Goal: Task Accomplishment & Management: Use online tool/utility

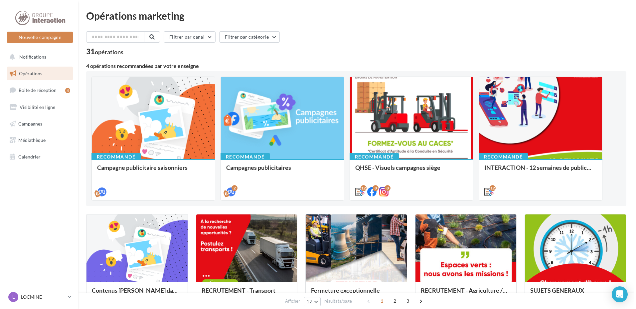
scroll to position [33, 0]
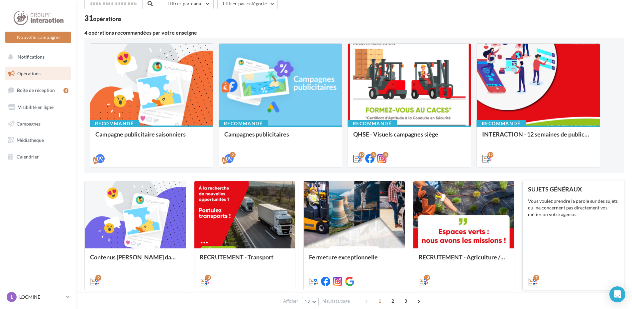
click at [562, 200] on div "Vous voulez prendre la parole sur des sujets qui ne concernent pas directement …" at bounding box center [573, 207] width 90 height 20
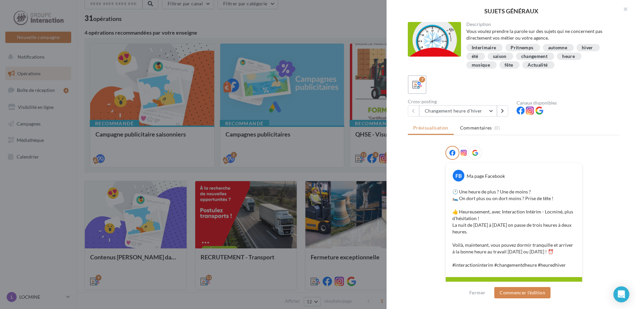
click at [489, 47] on div "Interimaire" at bounding box center [483, 47] width 25 height 5
click at [490, 111] on button "Changement heure d'hiver" at bounding box center [458, 110] width 78 height 11
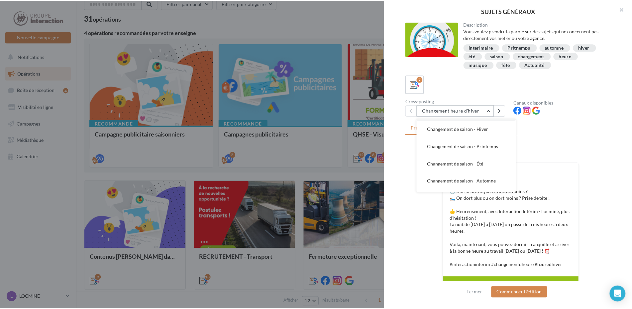
scroll to position [48, 0]
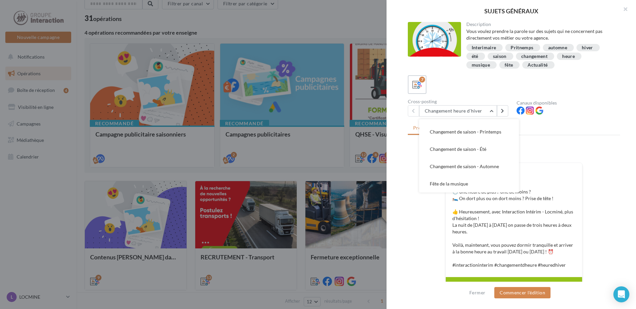
click at [611, 111] on div at bounding box center [567, 111] width 103 height 10
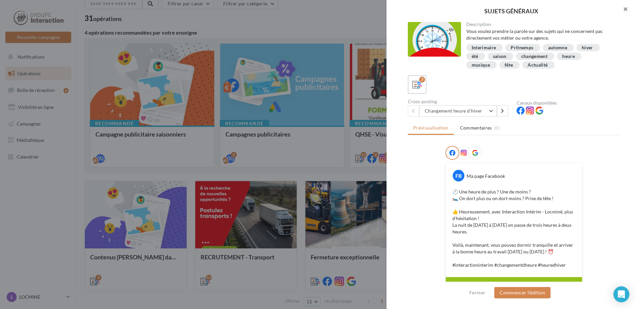
click at [625, 9] on button "button" at bounding box center [622, 10] width 27 height 20
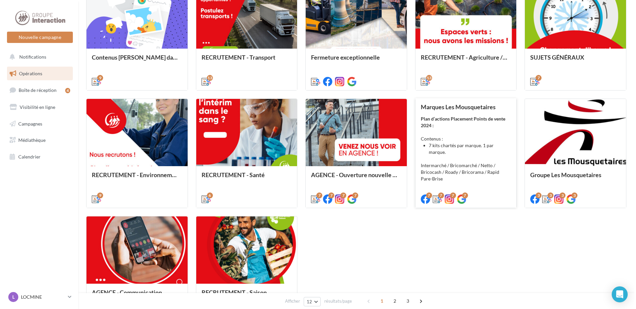
scroll to position [266, 0]
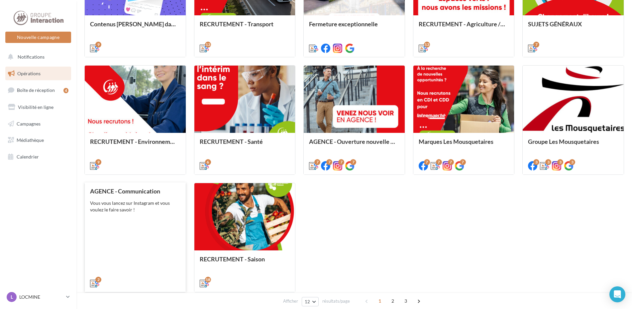
click at [149, 218] on div "AGENCE - Communication Vous vous lancez sur Instagram et vous voulez le faire s…" at bounding box center [135, 237] width 90 height 98
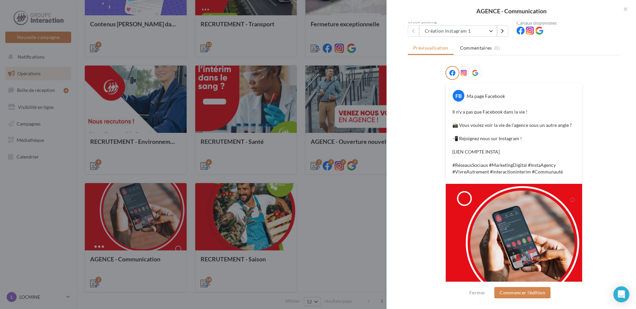
scroll to position [33, 0]
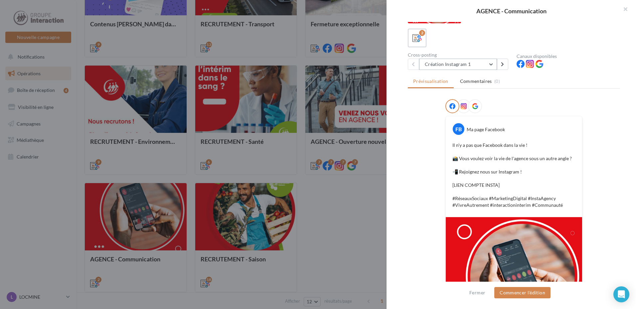
click at [489, 63] on button "Création Instagram 1" at bounding box center [458, 64] width 78 height 11
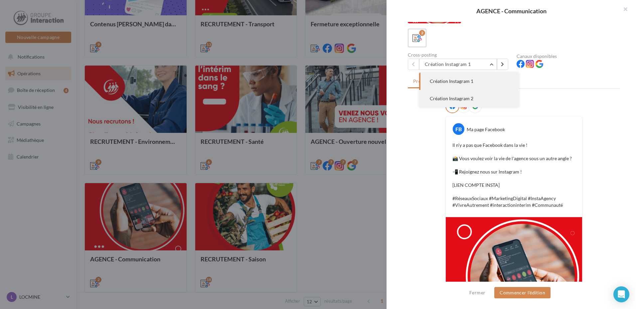
click at [475, 93] on button "Création Instagram 2" at bounding box center [469, 98] width 100 height 17
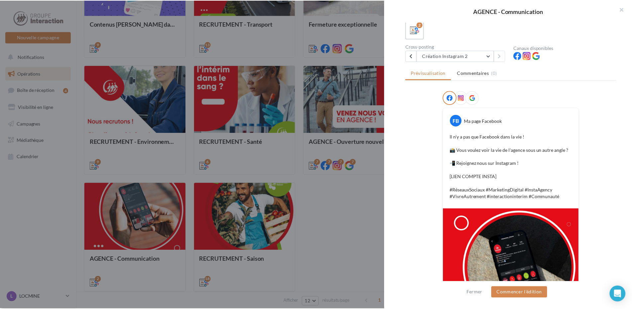
scroll to position [0, 0]
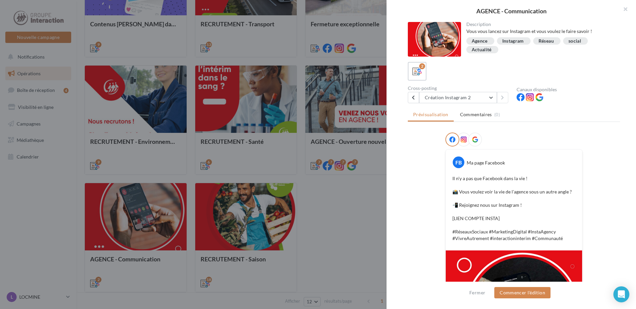
click at [523, 41] on div "Instagram" at bounding box center [513, 41] width 22 height 5
click at [629, 9] on button "button" at bounding box center [622, 10] width 27 height 20
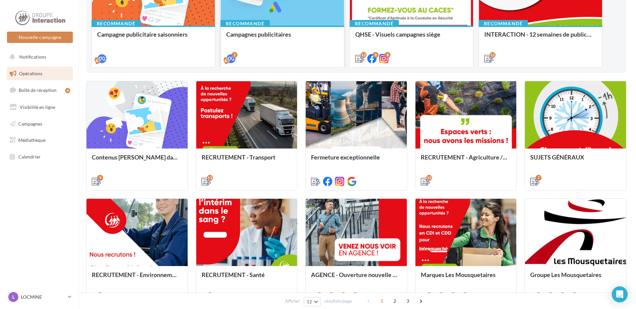
scroll to position [100, 0]
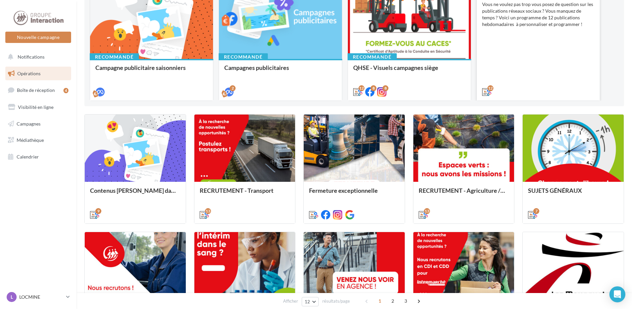
click at [524, 71] on div "INTERACTION - 12 semaines de publication Vous ne voulez pas trop vous posez de …" at bounding box center [538, 41] width 112 height 105
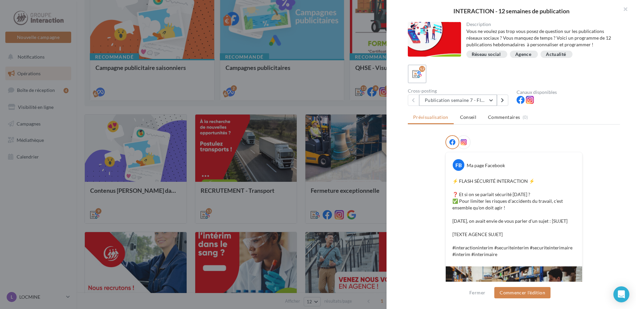
click at [488, 103] on button "Publication semaine 7 - Flash sécurité" at bounding box center [458, 99] width 78 height 11
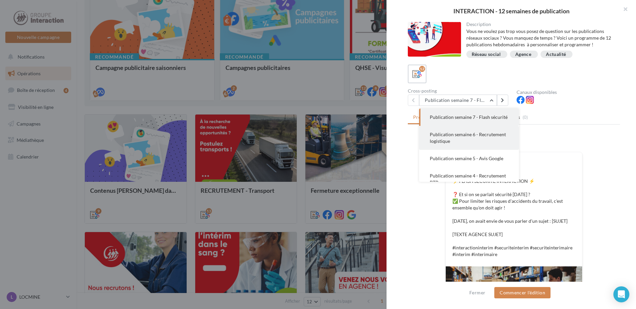
click at [475, 147] on button "Publication semaine 6 - Recrutement logistique" at bounding box center [469, 138] width 100 height 24
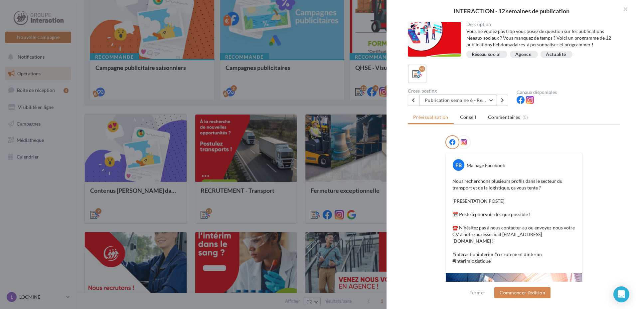
click at [492, 101] on button "Publication semaine 6 - Recrutement logistique" at bounding box center [458, 99] width 78 height 11
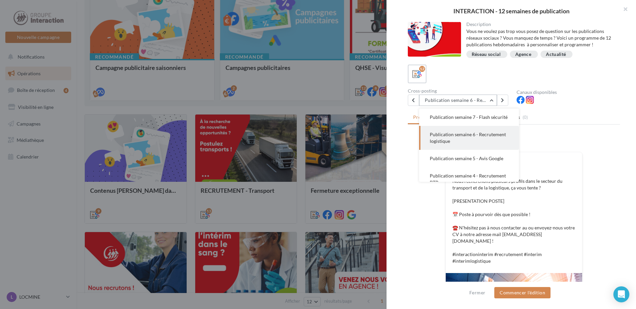
scroll to position [33, 0]
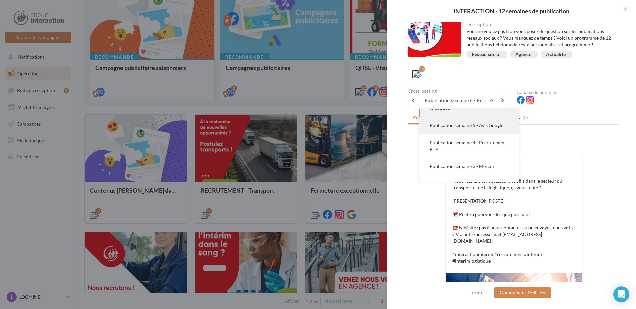
click at [491, 128] on span "Publication semaine 5 - Avis Google" at bounding box center [466, 125] width 73 height 6
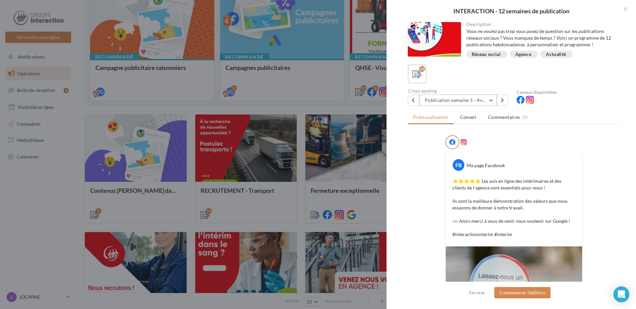
click at [488, 96] on button "Publication semaine 5 - Avis Google" at bounding box center [458, 99] width 78 height 11
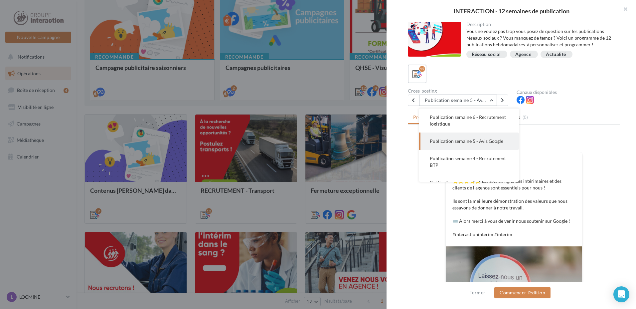
scroll to position [51, 0]
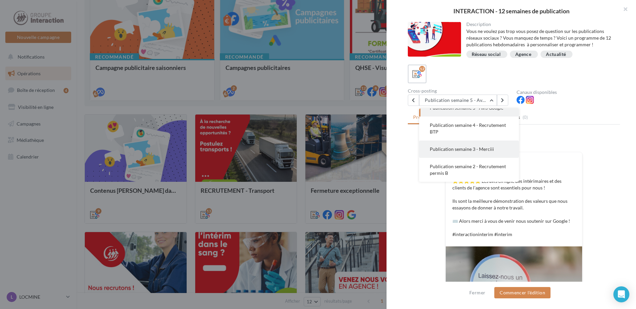
click at [487, 152] on span "Publication semaine 3 - Merciii" at bounding box center [462, 149] width 64 height 6
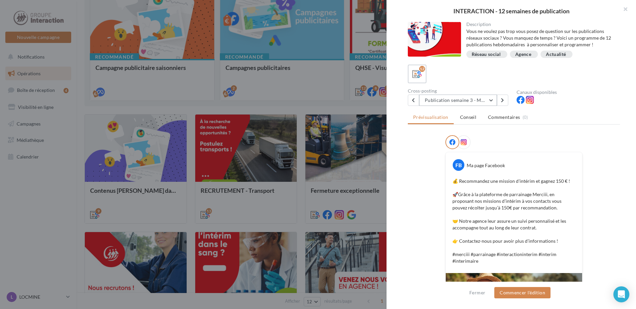
click at [496, 103] on button "Publication semaine 3 - Merciii" at bounding box center [458, 99] width 78 height 11
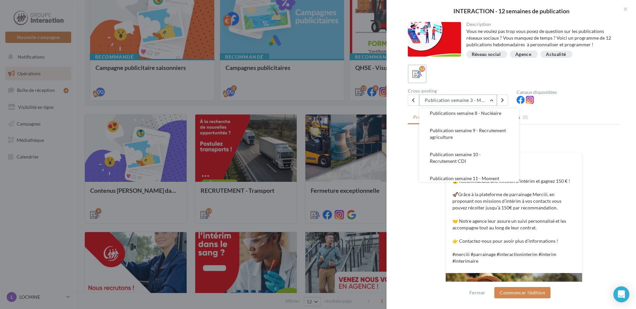
scroll to position [185, 0]
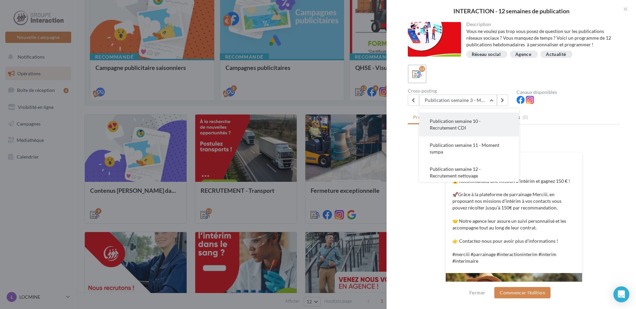
click at [482, 134] on button "Publication semaine 10 - Recrutement CDI" at bounding box center [469, 124] width 100 height 24
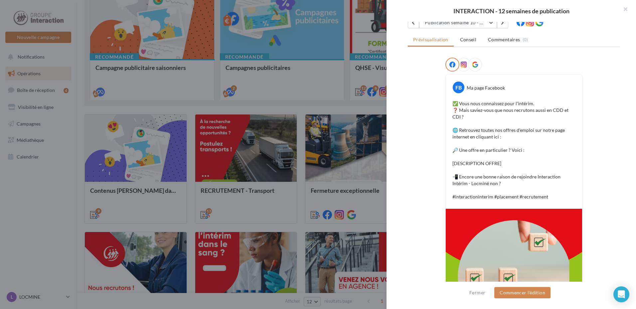
scroll to position [44, 0]
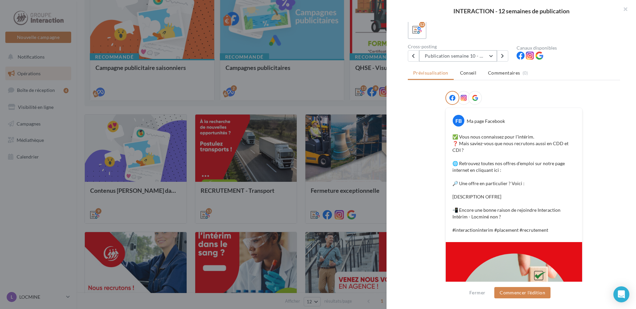
click at [491, 57] on button "Publication semaine 10 - Recrutement CDI" at bounding box center [458, 55] width 78 height 11
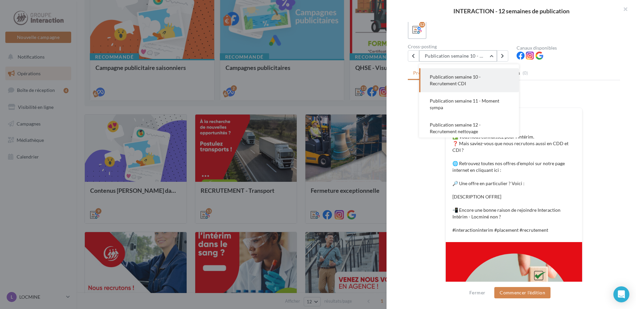
scroll to position [191, 0]
click at [491, 107] on button "Publication semaine 11 - Moment sympa" at bounding box center [469, 101] width 100 height 24
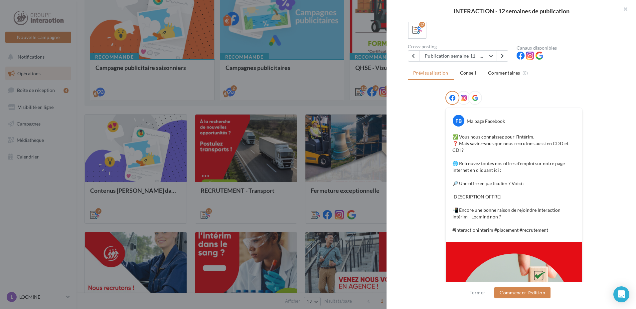
scroll to position [0, 0]
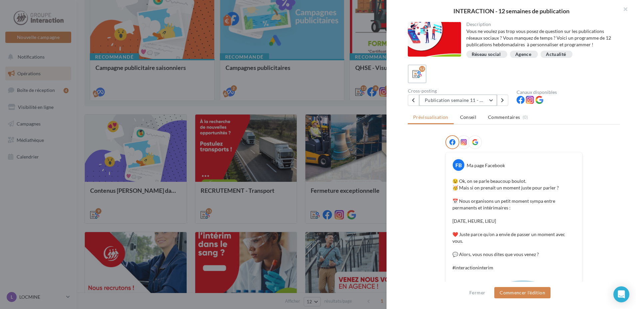
click at [491, 101] on button "Publication semaine 11 - Moment sympa" at bounding box center [458, 99] width 78 height 11
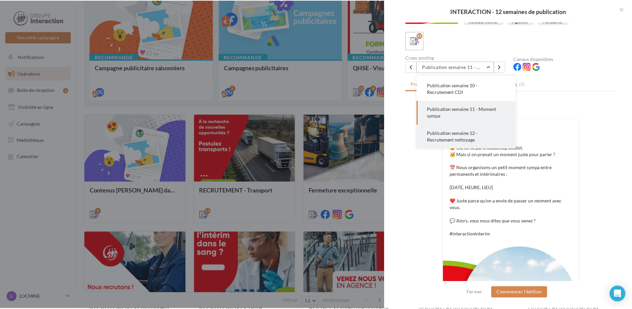
scroll to position [66, 0]
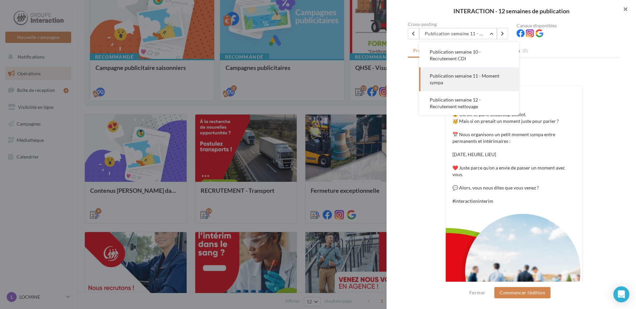
click at [621, 12] on button "button" at bounding box center [622, 10] width 27 height 20
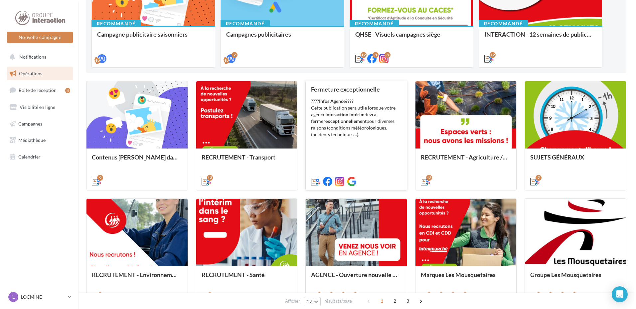
scroll to position [166, 0]
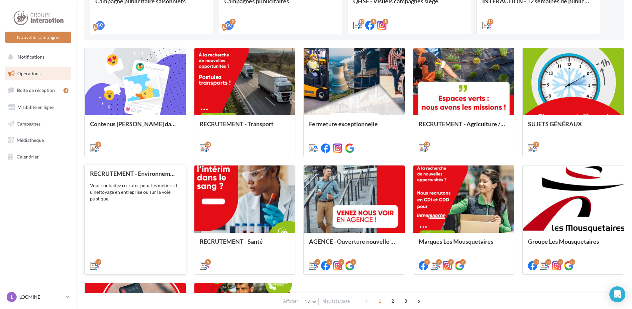
click at [136, 230] on div "RECRUTEMENT - Environnement Vous souhaitez recruter pour les métiers d u nettoy…" at bounding box center [135, 219] width 90 height 98
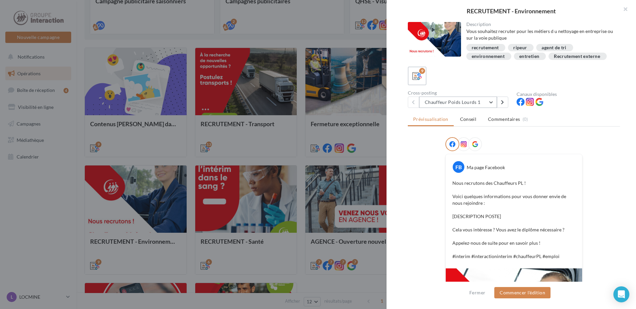
click at [490, 99] on button "Chauffeur Poids Lourds 1" at bounding box center [458, 101] width 78 height 11
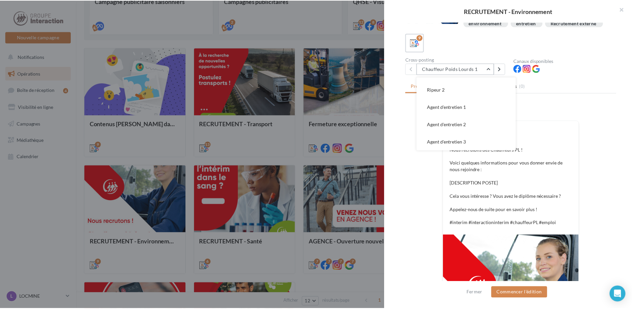
scroll to position [66, 0]
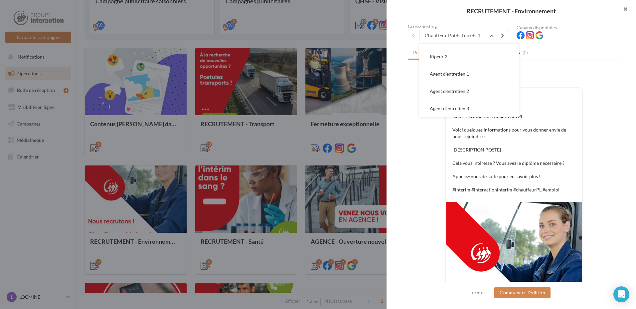
click at [626, 9] on button "button" at bounding box center [622, 10] width 27 height 20
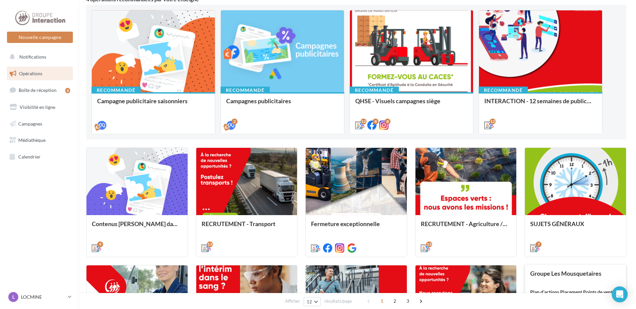
scroll to position [33, 0]
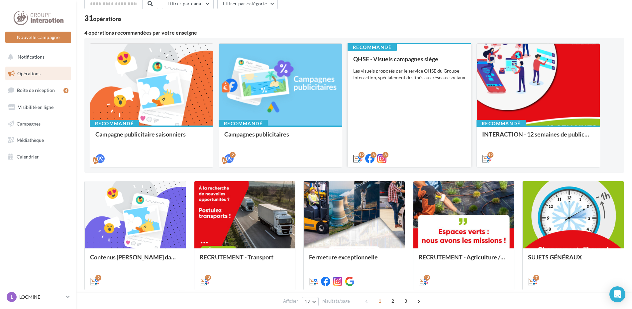
click at [460, 111] on div "QHSE - Visuels campagnes siège Les visuels proposés par le service QHSE du Grou…" at bounding box center [409, 108] width 112 height 105
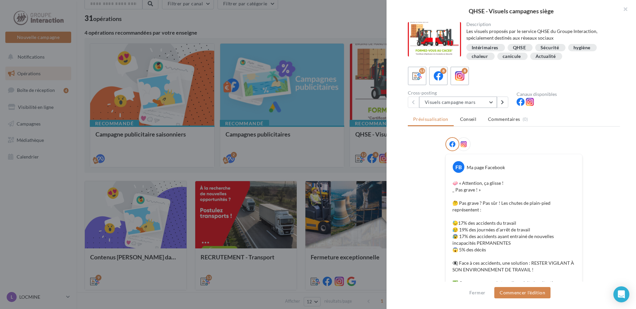
click at [484, 104] on button "Visuels campagne mars" at bounding box center [458, 101] width 78 height 11
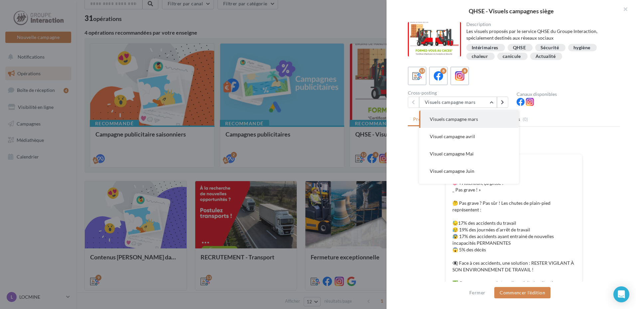
click at [581, 165] on div "FB Ma page Facebook 🧼 « Attention, ça glisse ! _ Pas grave ! » 🤔 Pas grave ? Pa…" at bounding box center [514, 315] width 212 height 356
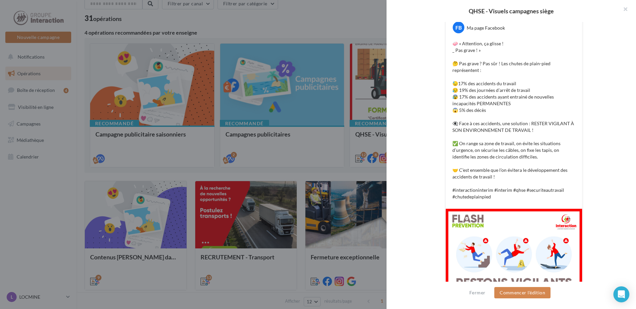
scroll to position [73, 0]
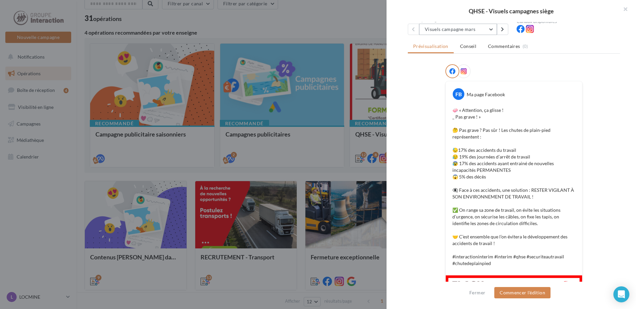
click at [487, 29] on button "Visuels campagne mars" at bounding box center [458, 29] width 78 height 11
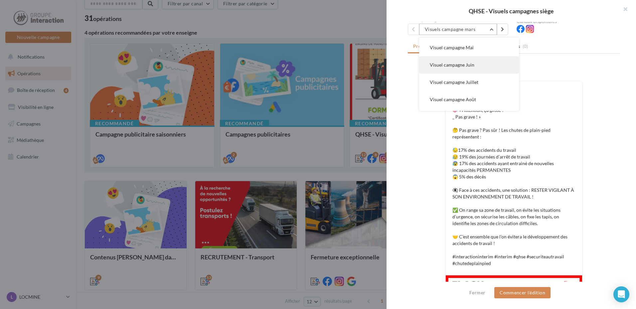
scroll to position [66, 0]
click at [487, 70] on button "Visuel campagne Août" at bounding box center [469, 66] width 100 height 17
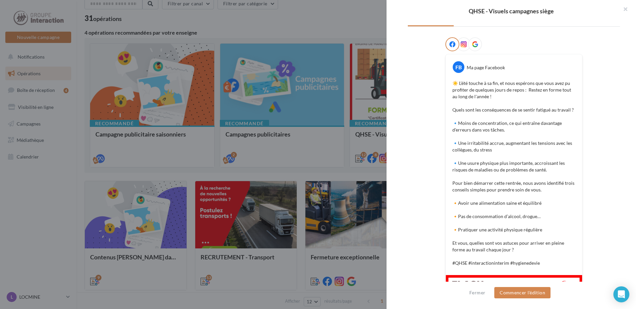
scroll to position [33, 0]
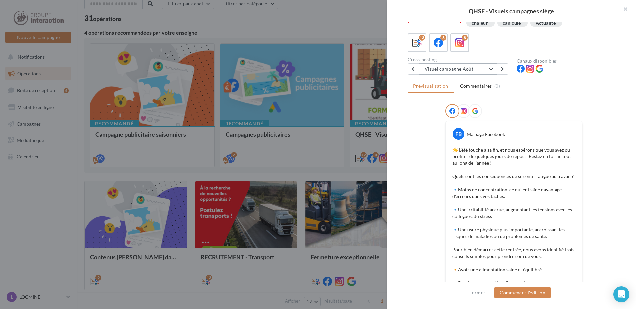
click at [490, 70] on button "Visuel campagne Août" at bounding box center [458, 68] width 78 height 11
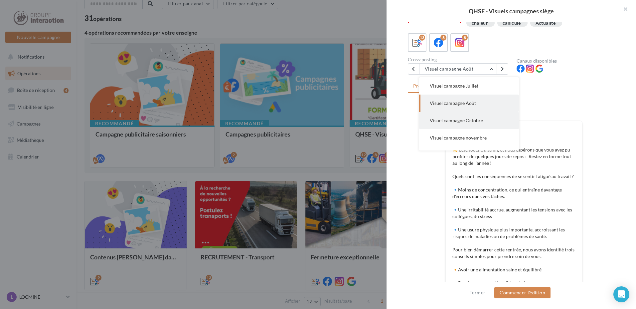
click at [477, 120] on span "Visuel campagne Octobre" at bounding box center [456, 120] width 53 height 6
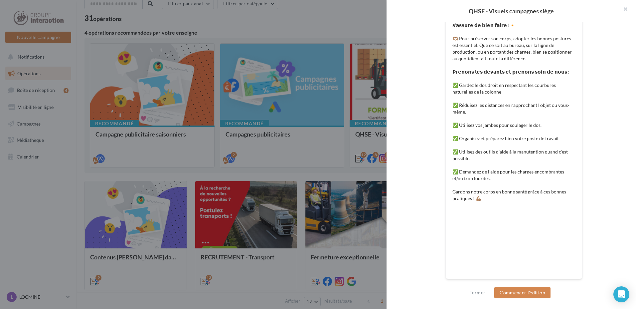
scroll to position [64, 0]
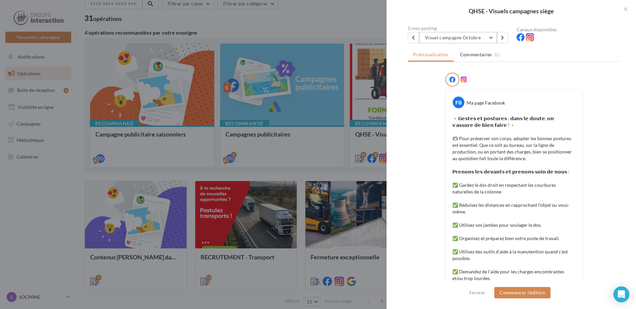
click at [489, 39] on button "Visuel campagne Octobre" at bounding box center [458, 37] width 78 height 11
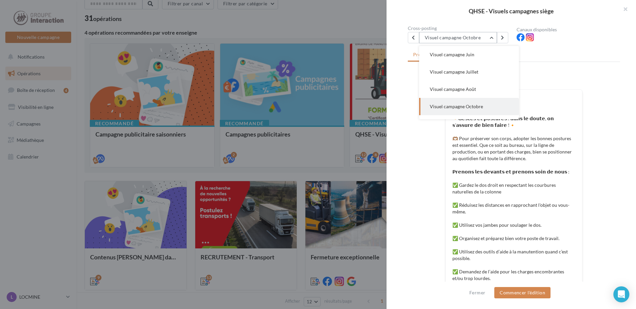
scroll to position [19, 0]
click at [477, 52] on button "Visuel campagne avril" at bounding box center [469, 53] width 100 height 17
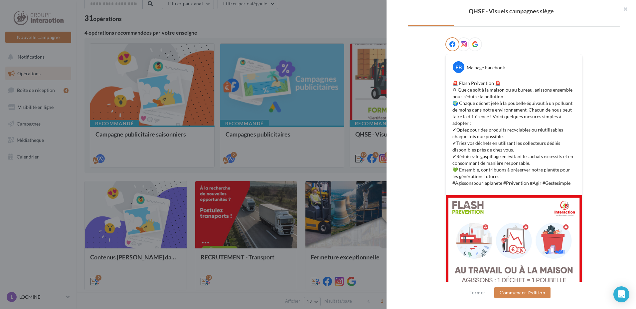
scroll to position [33, 0]
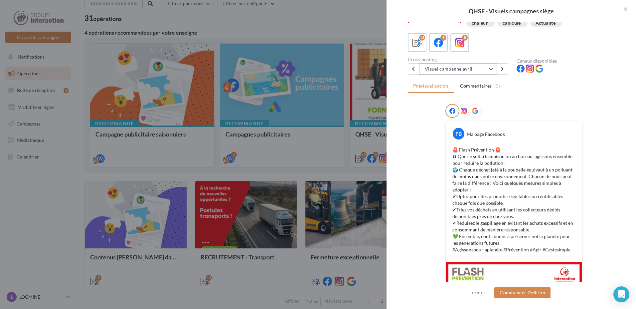
click at [491, 67] on button "Visuel campagne avril" at bounding box center [458, 68] width 78 height 11
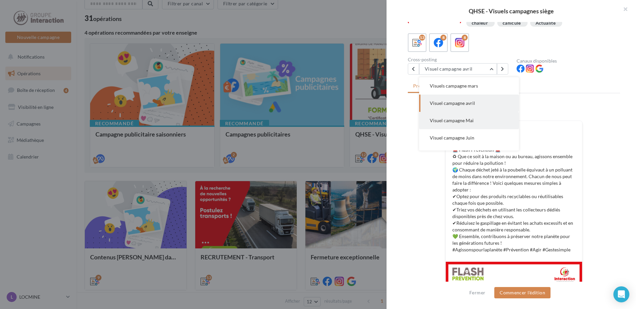
click at [463, 125] on button "Visuel campagne Mai" at bounding box center [469, 120] width 100 height 17
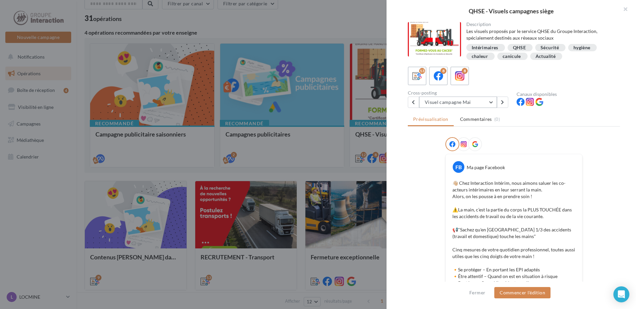
click at [489, 101] on button "Visuel campagne Mai" at bounding box center [458, 101] width 78 height 11
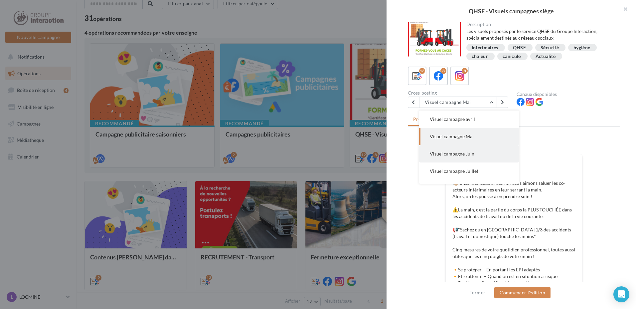
click at [469, 154] on span "Visuel campagne Juin" at bounding box center [452, 154] width 45 height 6
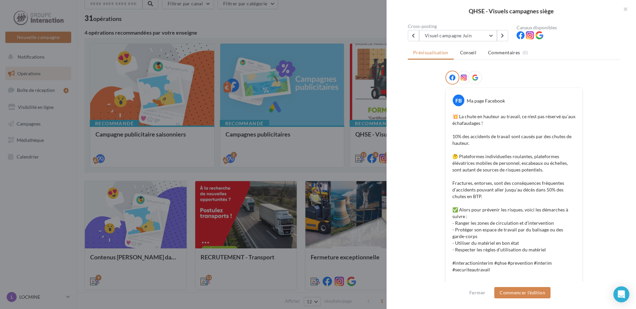
scroll to position [0, 0]
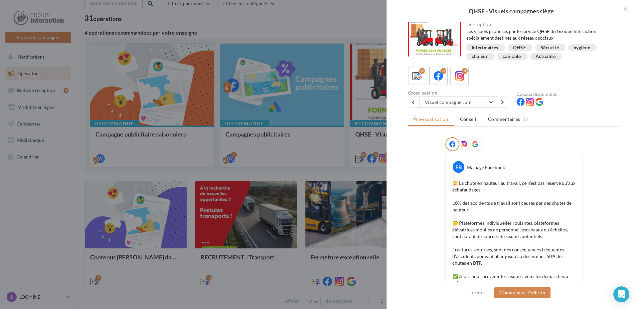
click at [486, 105] on button "Visuel campagne Juin" at bounding box center [458, 101] width 78 height 11
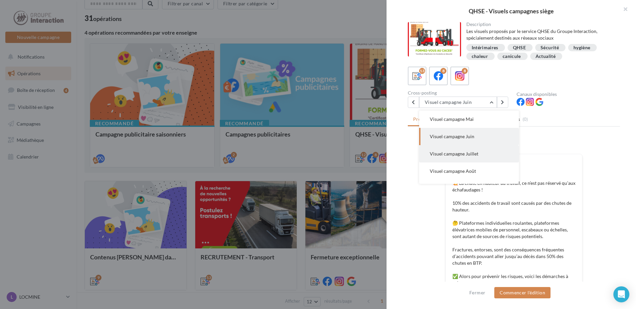
click at [472, 156] on span "Visuel campagne Juillet" at bounding box center [454, 154] width 49 height 6
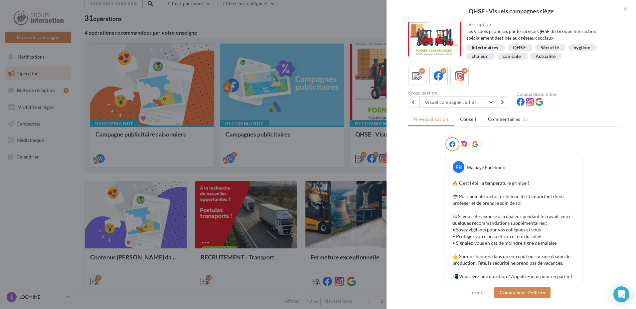
click at [485, 101] on button "Visuel campagne Juillet" at bounding box center [458, 101] width 78 height 11
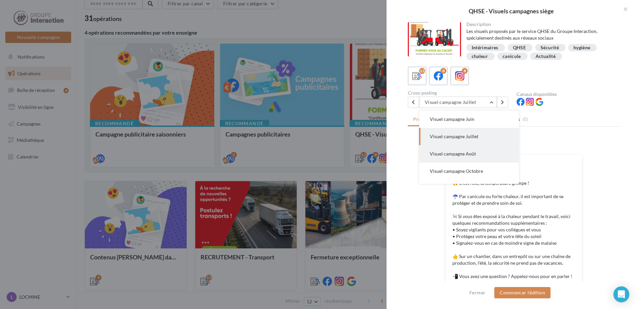
click at [470, 157] on button "Visuel campagne Août" at bounding box center [469, 153] width 100 height 17
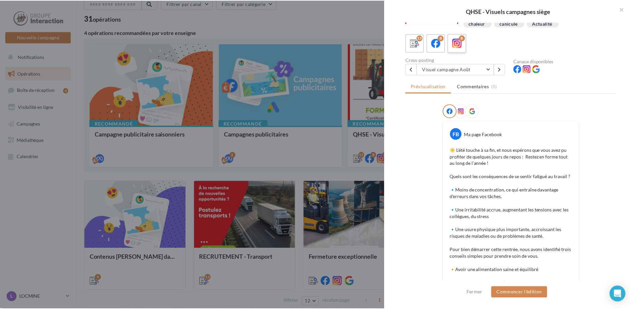
scroll to position [0, 0]
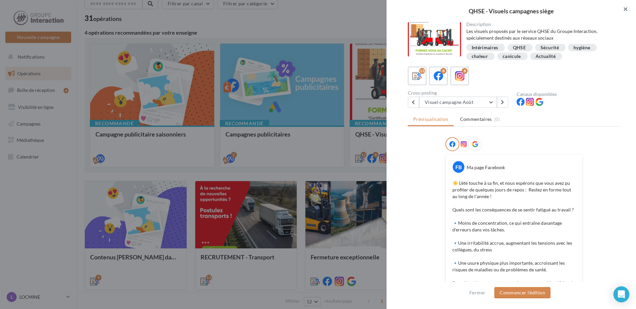
click at [625, 5] on button "button" at bounding box center [622, 10] width 27 height 20
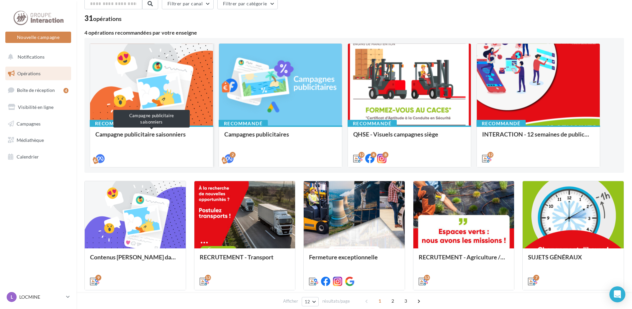
click at [122, 137] on div "Campagne publicitaire saisonniers" at bounding box center [151, 137] width 112 height 13
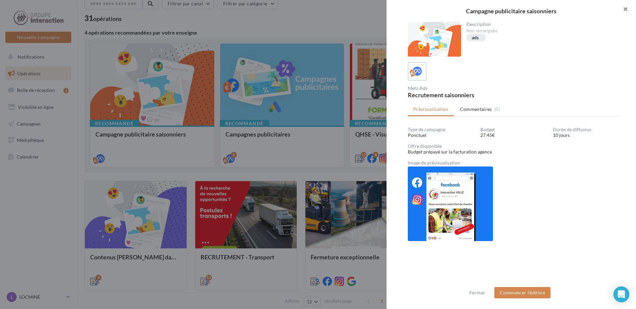
click at [623, 7] on button "button" at bounding box center [622, 10] width 27 height 20
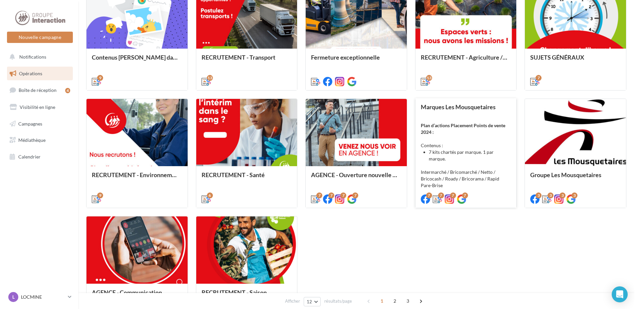
scroll to position [266, 0]
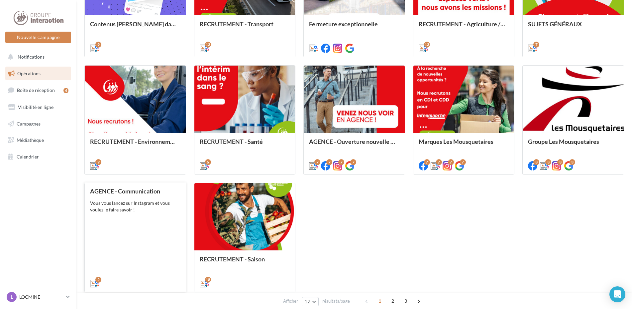
click at [143, 212] on div "Vous vous lancez sur Instagram et vous voulez le faire savoir !" at bounding box center [135, 205] width 90 height 13
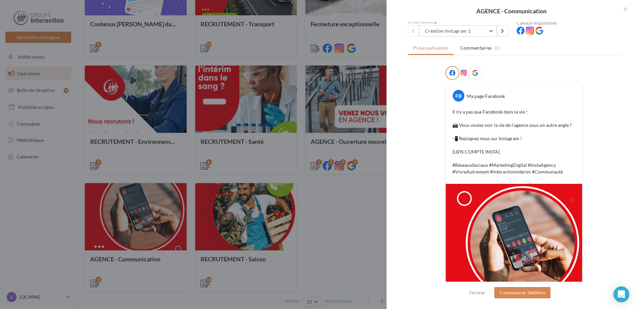
scroll to position [33, 0]
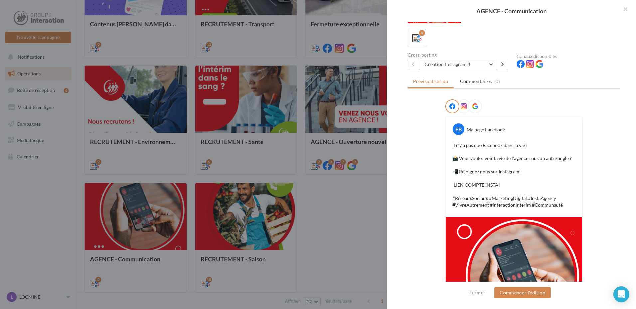
click at [492, 66] on button "Création Instagram 1" at bounding box center [458, 64] width 78 height 11
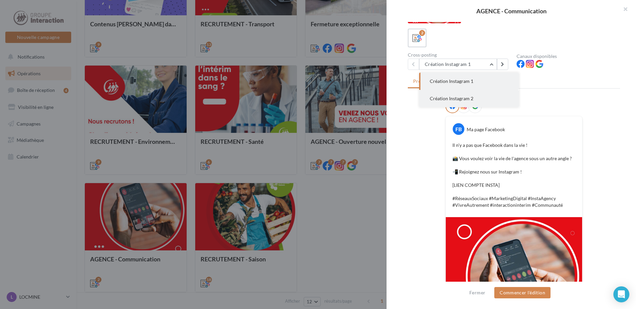
click at [470, 100] on span "Création Instagram 2" at bounding box center [452, 98] width 44 height 6
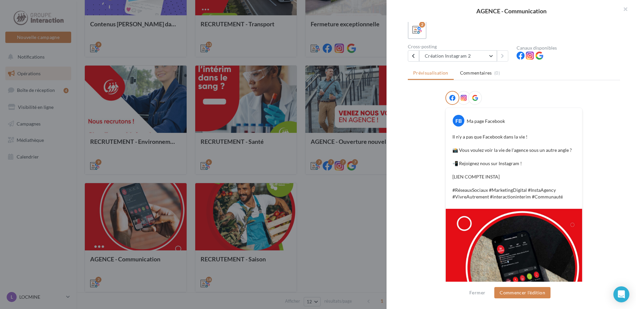
scroll to position [0, 0]
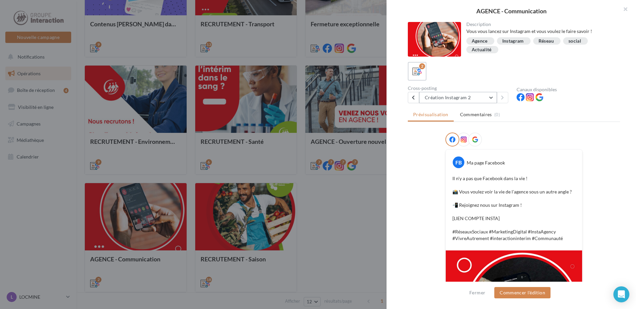
click at [490, 97] on button "Création Instagram 2" at bounding box center [458, 97] width 78 height 11
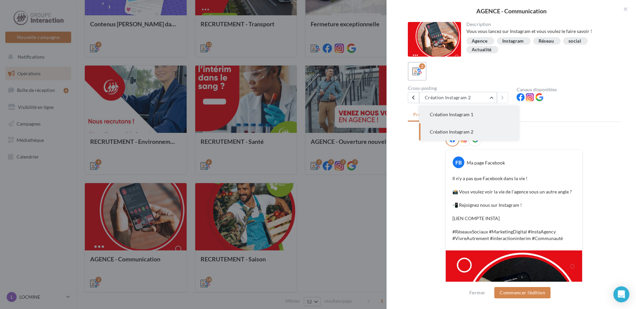
click at [466, 115] on span "Création Instagram 1" at bounding box center [452, 114] width 44 height 6
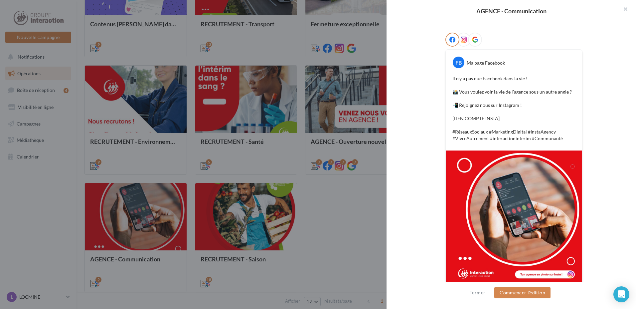
scroll to position [33, 0]
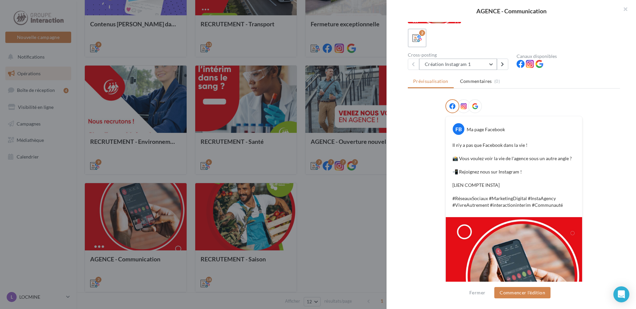
click at [485, 63] on button "Création Instagram 1" at bounding box center [458, 64] width 78 height 11
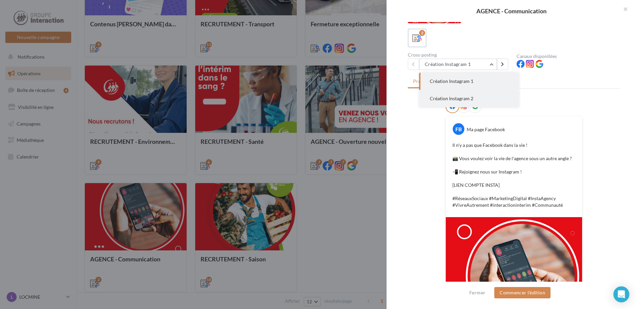
click at [479, 94] on button "Création Instagram 2" at bounding box center [469, 98] width 100 height 17
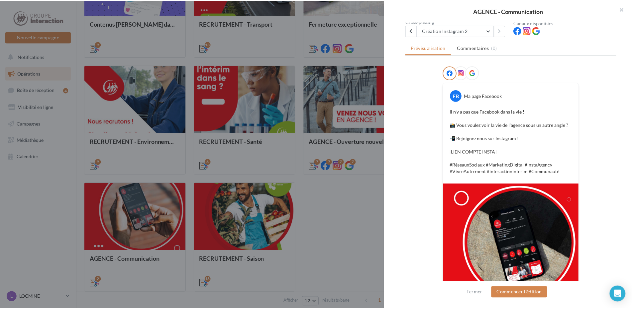
scroll to position [108, 0]
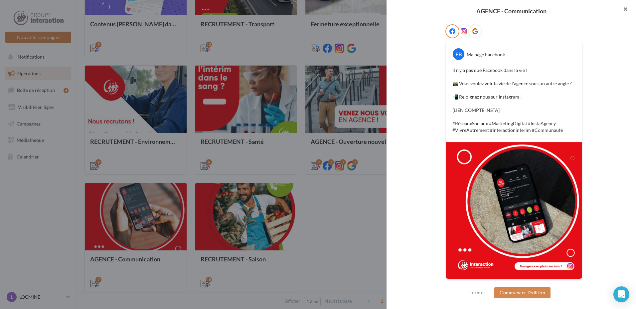
click at [624, 6] on button "button" at bounding box center [622, 10] width 27 height 20
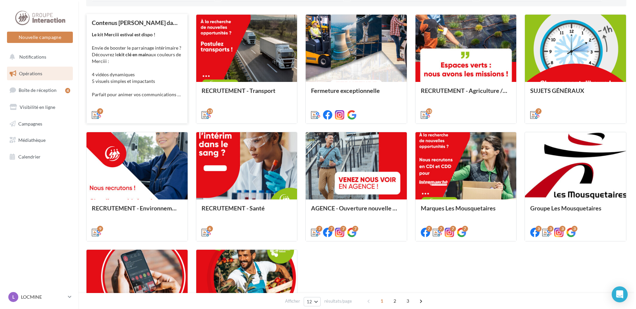
scroll to position [166, 0]
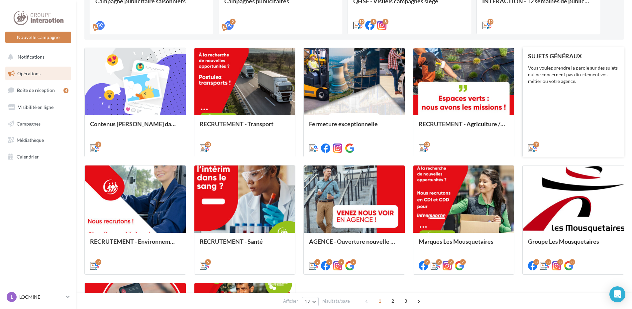
click at [585, 103] on div "SUJETS GÉNÉRAUX Vous voulez prendre la parole sur des sujets qui ne concernent …" at bounding box center [573, 102] width 90 height 98
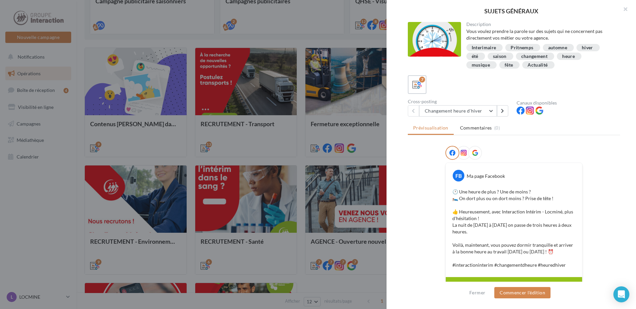
click at [517, 47] on div "Pritnemps" at bounding box center [521, 47] width 23 height 5
click at [491, 109] on button "Changement heure d'hiver" at bounding box center [458, 110] width 78 height 11
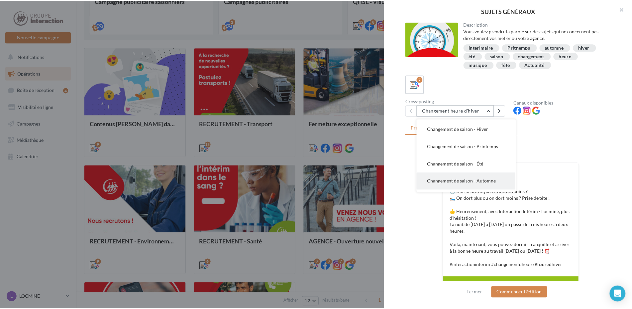
scroll to position [48, 0]
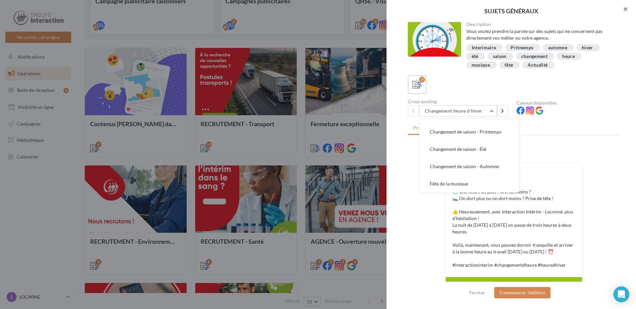
click at [624, 6] on button "button" at bounding box center [622, 10] width 27 height 20
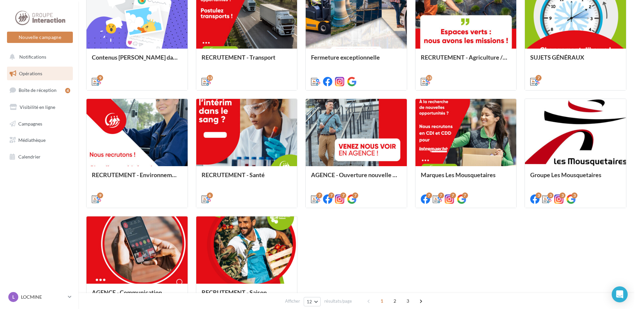
scroll to position [266, 0]
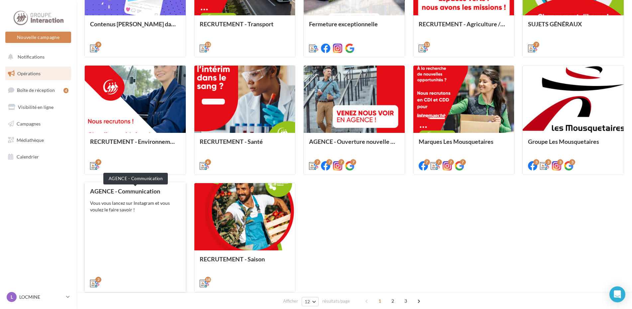
click at [173, 192] on div "AGENCE - Communication" at bounding box center [135, 191] width 90 height 7
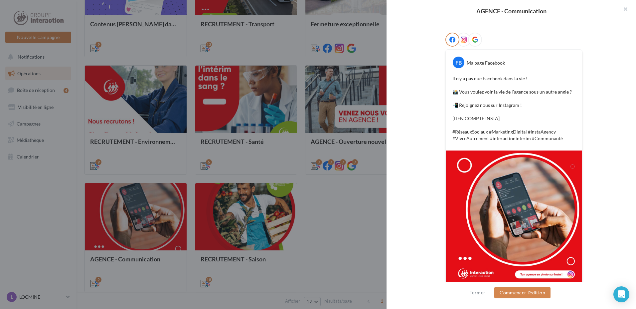
scroll to position [108, 0]
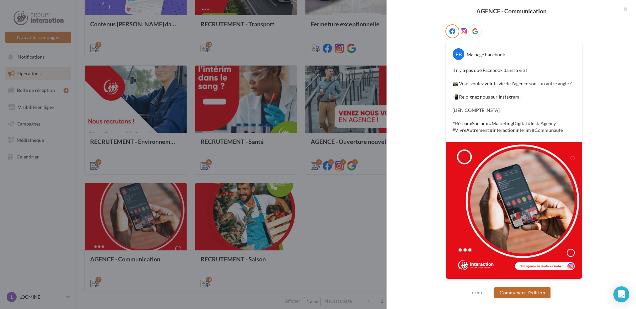
click at [520, 291] on button "Commencer l'édition" at bounding box center [522, 292] width 56 height 11
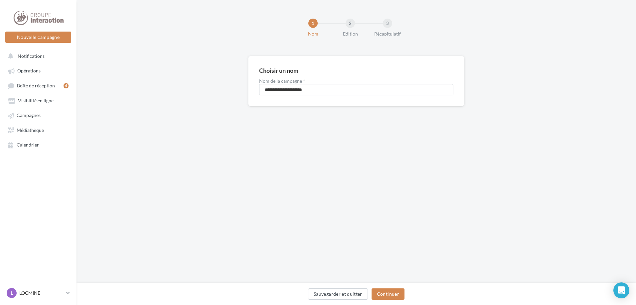
click at [405, 296] on div "Sauvegarder et quitter Continuer" at bounding box center [356, 296] width 549 height 14
click at [400, 294] on button "Continuer" at bounding box center [387, 294] width 33 height 11
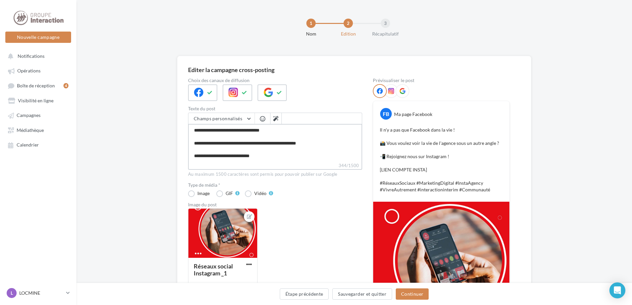
drag, startPoint x: 243, startPoint y: 138, endPoint x: 177, endPoint y: 144, distance: 65.7
click at [177, 144] on div "Editer la campagne cross-posting Choix des canaux de diffusion Texte du post Ch…" at bounding box center [354, 210] width 354 height 308
click at [248, 141] on textarea "**********" at bounding box center [275, 143] width 174 height 38
drag, startPoint x: 247, startPoint y: 134, endPoint x: 194, endPoint y: 135, distance: 52.5
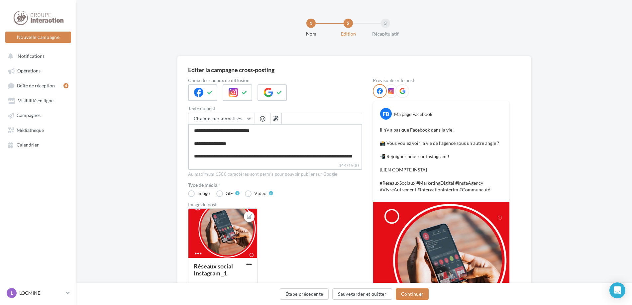
click at [194, 135] on textarea "**********" at bounding box center [275, 143] width 174 height 38
type textarea "**********"
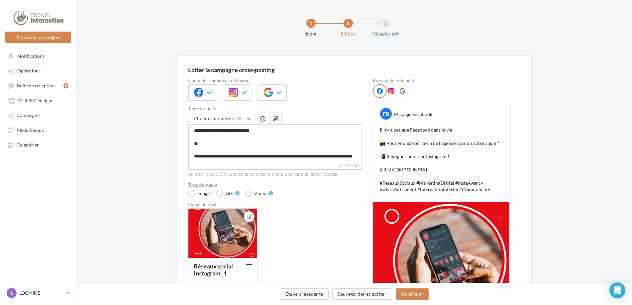
type textarea "**********"
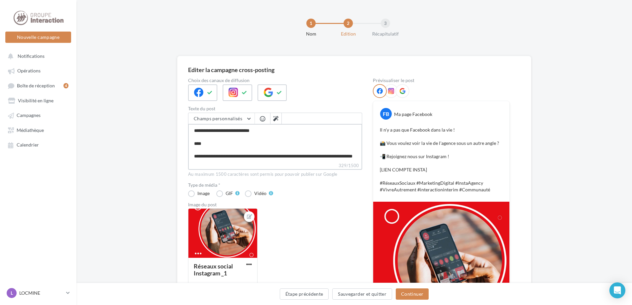
type textarea "**********"
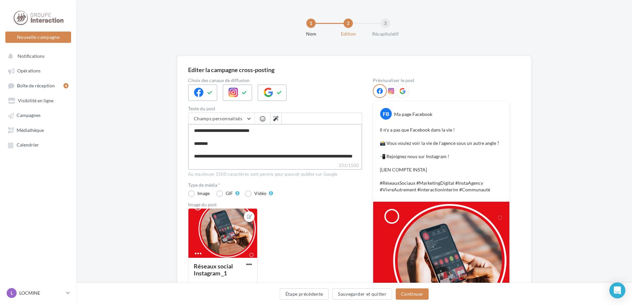
type textarea "**********"
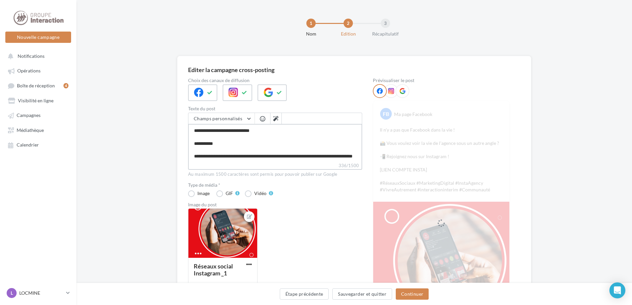
type textarea "**********"
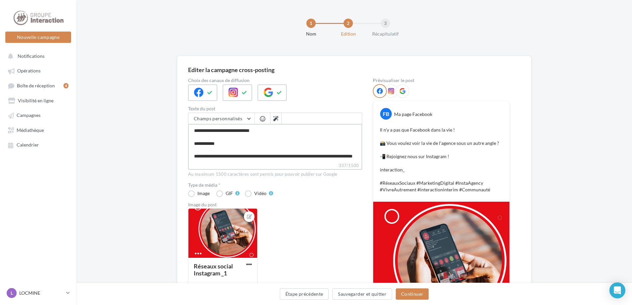
type textarea "**********"
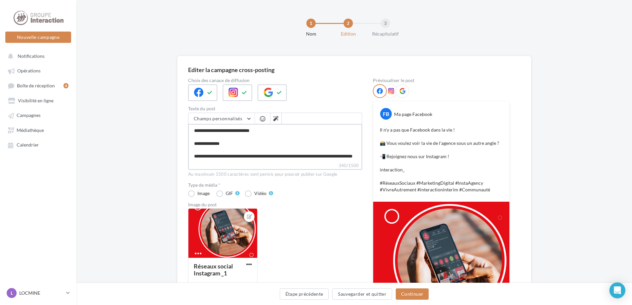
type textarea "**********"
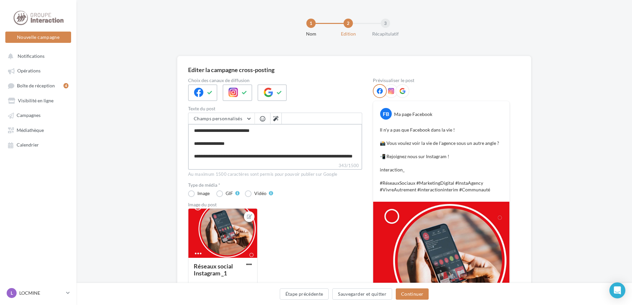
type textarea "**********"
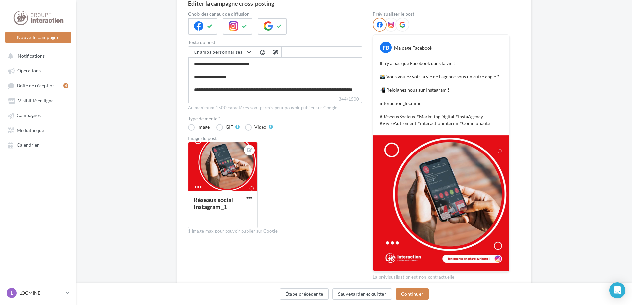
scroll to position [0, 0]
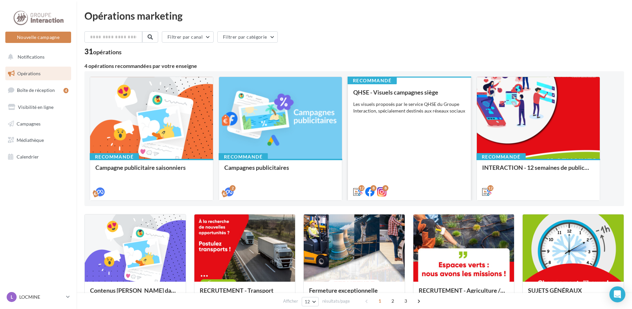
click at [373, 130] on div "QHSE - Visuels campagnes siège Les visuels proposés par le service QHSE du Grou…" at bounding box center [409, 141] width 112 height 105
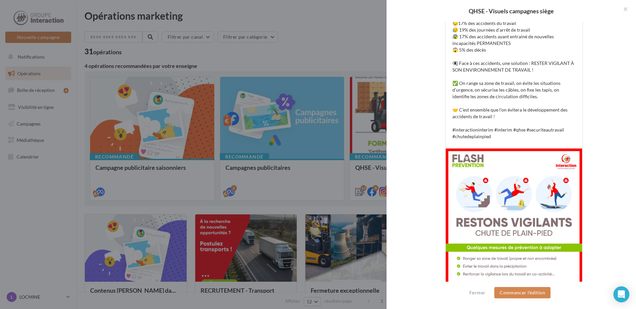
scroll to position [206, 0]
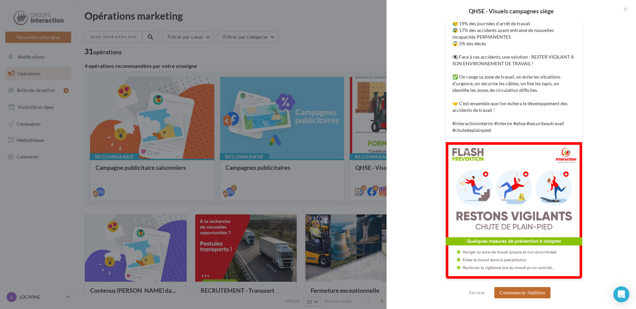
click at [535, 292] on button "Commencer l'édition" at bounding box center [522, 292] width 56 height 11
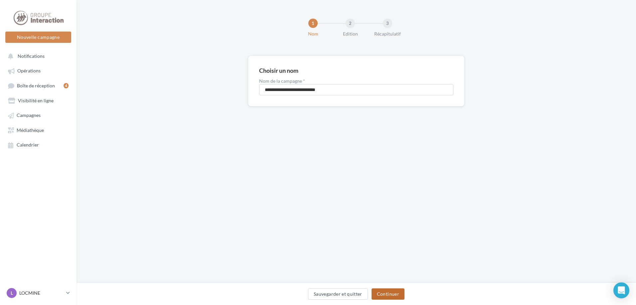
click at [382, 293] on button "Continuer" at bounding box center [387, 294] width 33 height 11
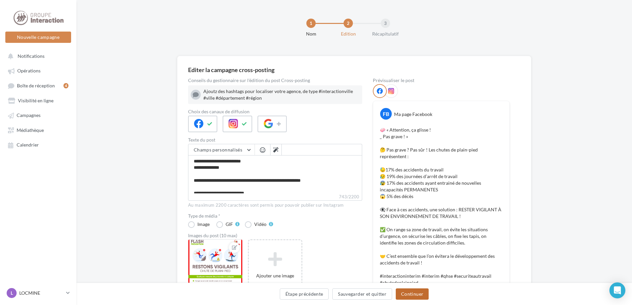
click at [409, 294] on button "Continuer" at bounding box center [412, 294] width 33 height 11
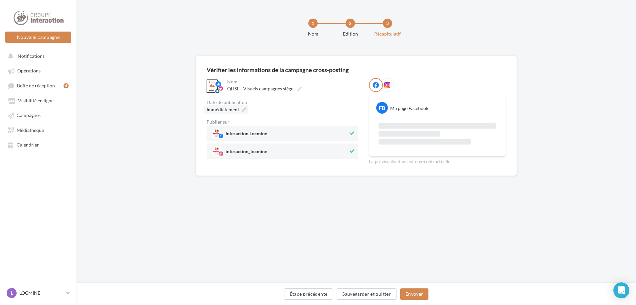
click at [243, 111] on icon at bounding box center [244, 109] width 5 height 5
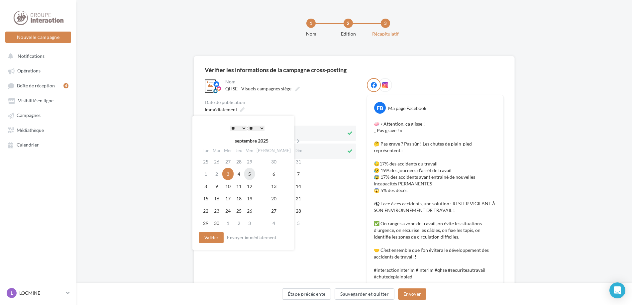
click at [255, 177] on td "5" at bounding box center [249, 174] width 11 height 12
click at [409, 298] on button "Envoyer" at bounding box center [412, 294] width 28 height 11
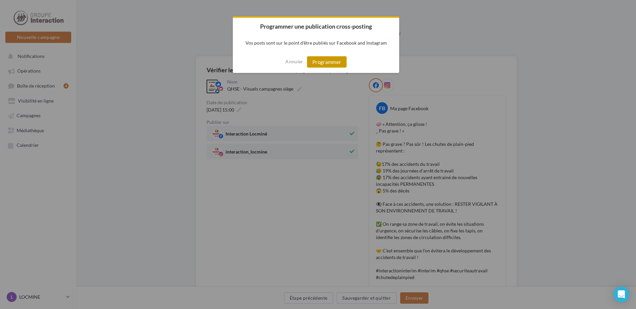
click at [336, 61] on button "Programmer" at bounding box center [327, 61] width 40 height 11
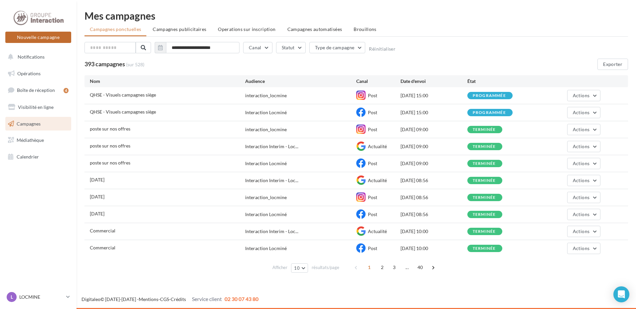
click at [32, 39] on button "Nouvelle campagne" at bounding box center [38, 37] width 66 height 11
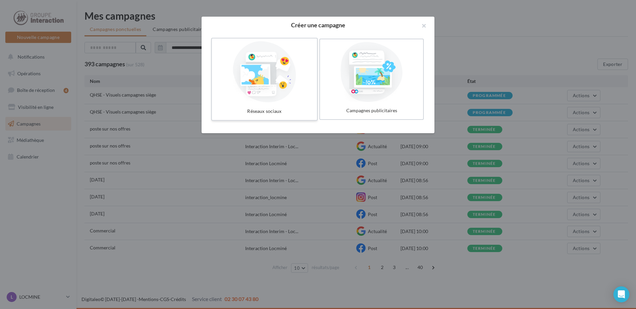
click at [280, 98] on div at bounding box center [264, 71] width 100 height 61
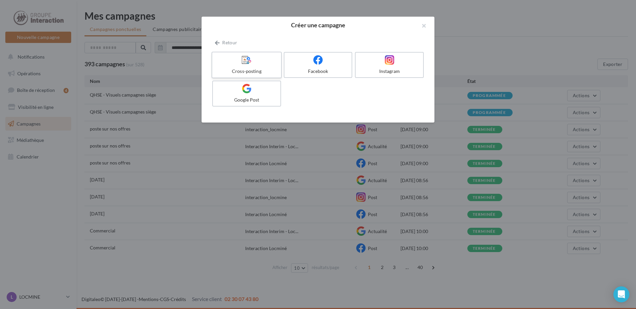
click at [270, 71] on div "Cross-posting" at bounding box center [246, 71] width 63 height 7
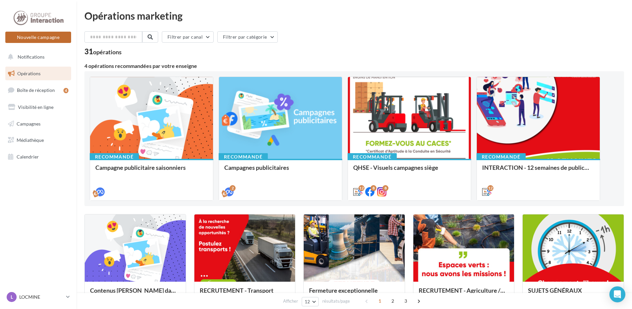
click at [47, 40] on button "Nouvelle campagne" at bounding box center [38, 37] width 66 height 11
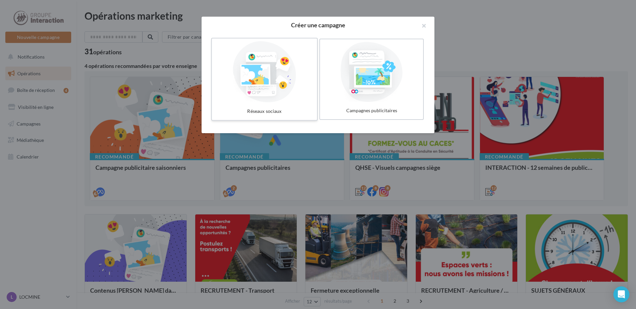
click at [241, 55] on div at bounding box center [264, 71] width 100 height 61
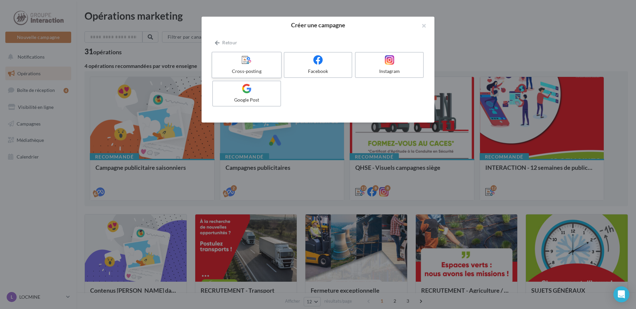
click at [244, 54] on label "Cross-posting" at bounding box center [246, 65] width 70 height 27
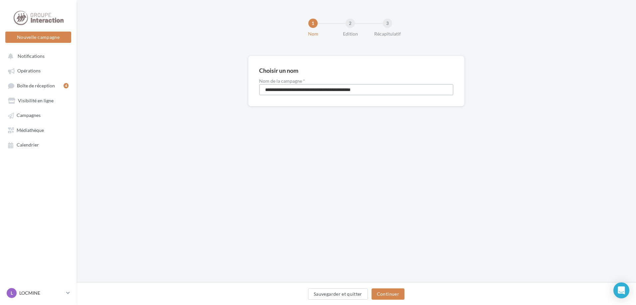
drag, startPoint x: 380, startPoint y: 94, endPoint x: 247, endPoint y: 101, distance: 132.8
click at [247, 101] on div "**********" at bounding box center [355, 92] width 559 height 72
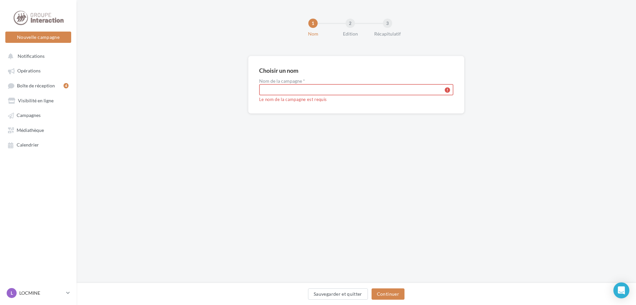
type input "*"
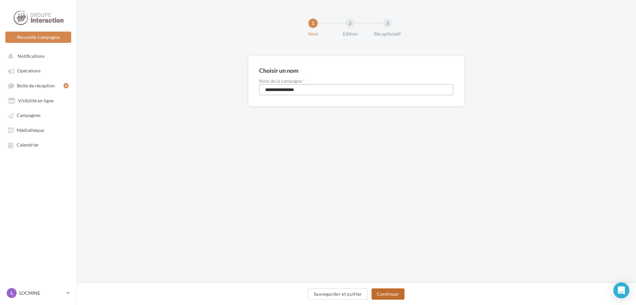
type input "**********"
click at [380, 292] on button "Continuer" at bounding box center [387, 294] width 33 height 11
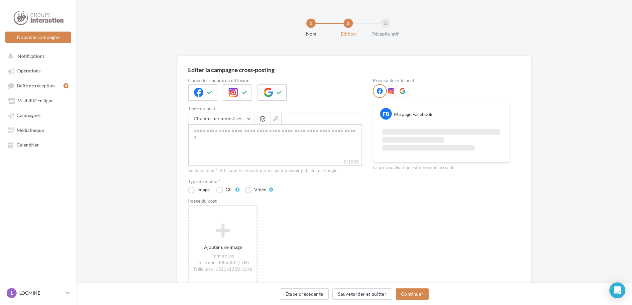
click at [215, 135] on textarea "0/1500" at bounding box center [275, 141] width 174 height 35
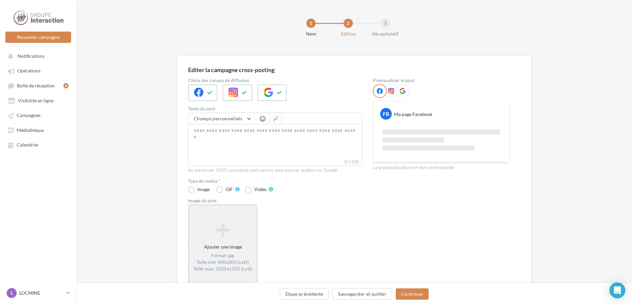
click at [229, 249] on div "Ajouter une image Format: jpg Taille min: 400x300 (LxH) Taille max: 1920x1350 (…" at bounding box center [222, 248] width 67 height 56
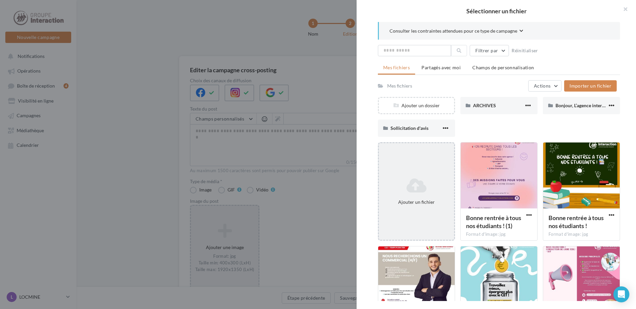
click at [418, 173] on div "Ajouter un fichier" at bounding box center [416, 191] width 77 height 98
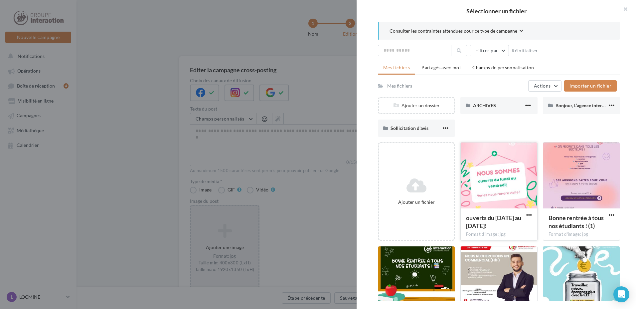
click at [495, 186] on div at bounding box center [498, 175] width 76 height 66
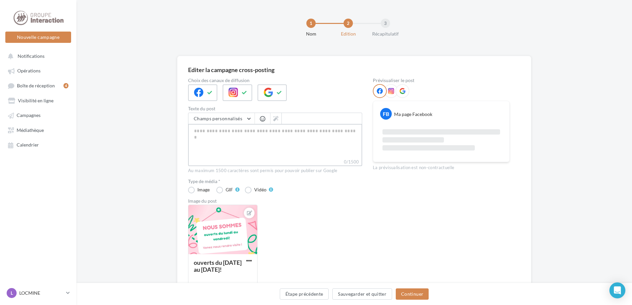
click at [293, 141] on textarea "0/1500" at bounding box center [275, 141] width 174 height 35
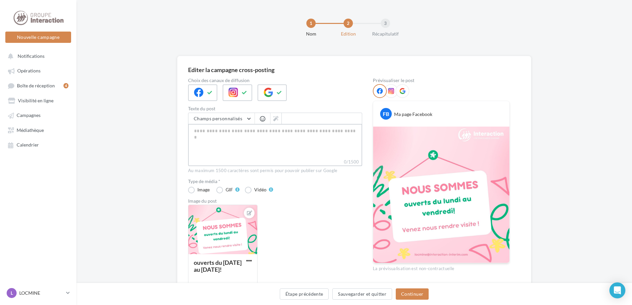
paste textarea "**********"
type textarea "**********"
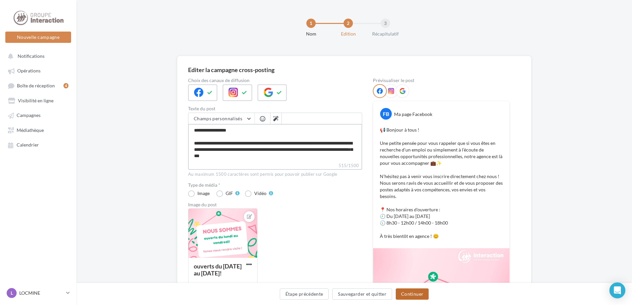
type textarea "**********"
click at [412, 294] on button "Continuer" at bounding box center [412, 294] width 33 height 11
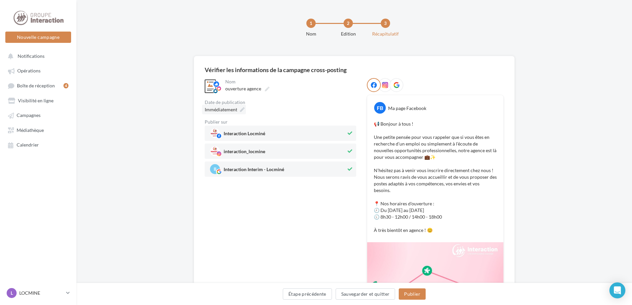
click at [241, 110] on icon at bounding box center [242, 109] width 5 height 5
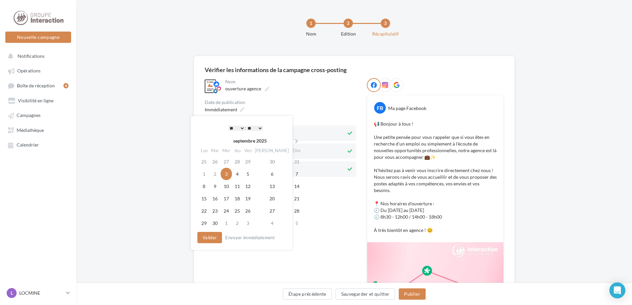
click at [242, 128] on select "* * * * * * * * * * ** ** ** ** ** ** ** ** ** ** ** ** ** **" at bounding box center [236, 128] width 17 height 5
click at [270, 137] on th "septembre 2025" at bounding box center [249, 141] width 81 height 10
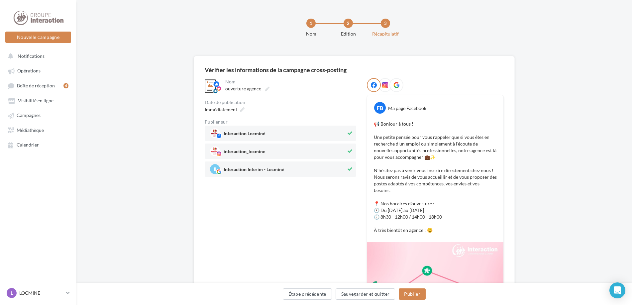
click at [290, 106] on div "Immédiatement" at bounding box center [281, 110] width 152 height 10
click at [244, 108] on icon at bounding box center [242, 109] width 5 height 5
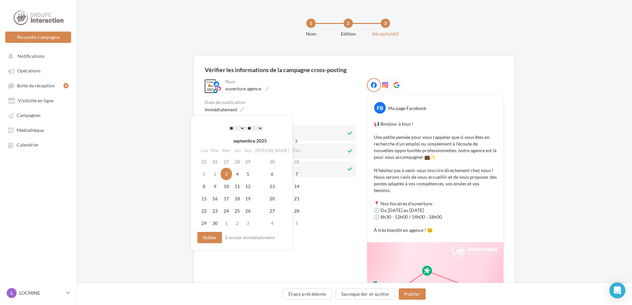
click at [293, 141] on icon at bounding box center [297, 141] width 8 height 5
click at [203, 140] on icon at bounding box center [204, 141] width 8 height 5
click at [208, 187] on td "8" at bounding box center [204, 186] width 11 height 12
click at [240, 127] on select "* * * * * * * * * * ** ** ** ** ** ** ** ** ** ** ** ** ** **" at bounding box center [236, 128] width 17 height 5
click at [211, 239] on button "Valider" at bounding box center [209, 237] width 25 height 11
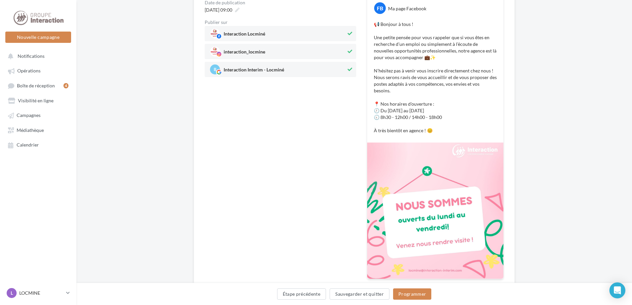
scroll to position [126, 0]
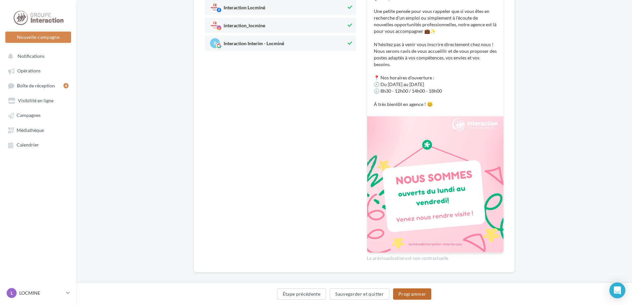
click at [417, 294] on button "Programmer" at bounding box center [412, 294] width 39 height 11
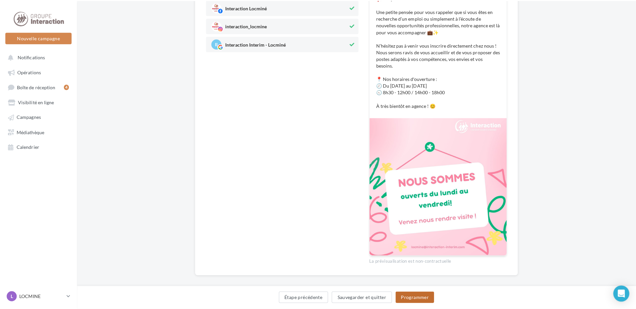
scroll to position [123, 0]
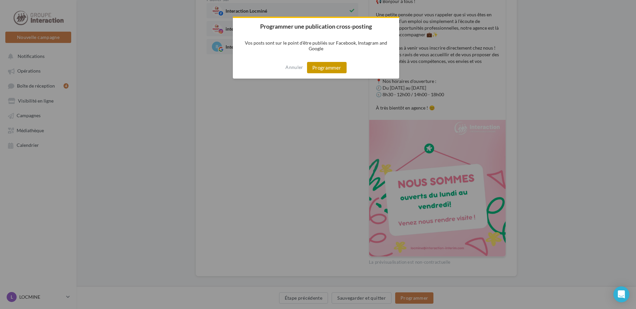
click at [326, 65] on button "Programmer" at bounding box center [327, 67] width 40 height 11
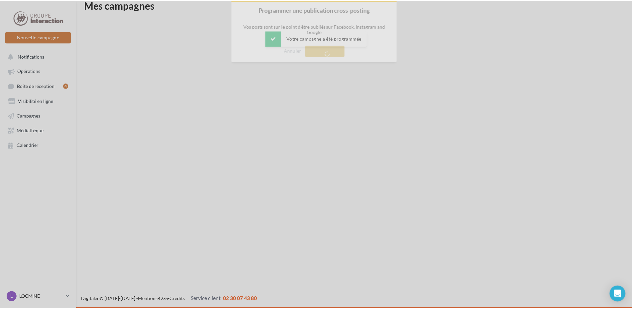
scroll to position [11, 0]
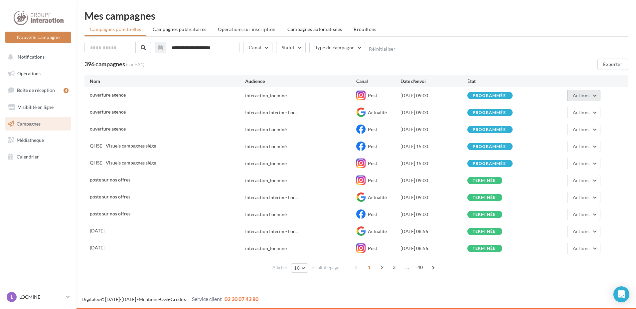
click at [595, 92] on button "Actions" at bounding box center [583, 95] width 33 height 11
click at [567, 110] on button "Voir les résultats" at bounding box center [567, 110] width 66 height 17
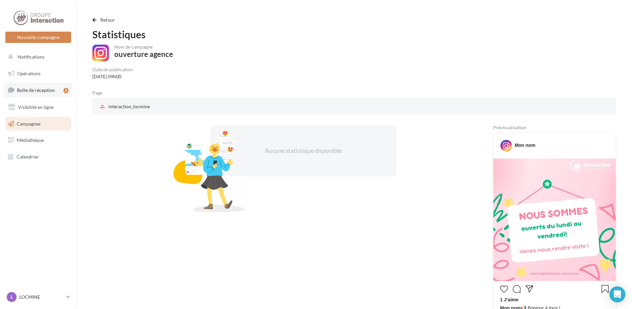
click at [63, 83] on link "Boîte de réception 4" at bounding box center [38, 90] width 68 height 14
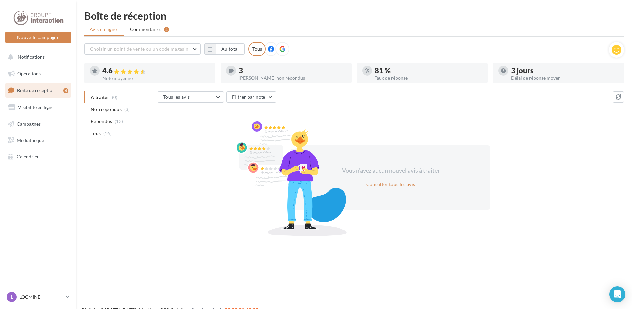
drag, startPoint x: 254, startPoint y: 217, endPoint x: 128, endPoint y: 219, distance: 126.3
click at [253, 217] on div at bounding box center [291, 178] width 116 height 116
